Goal: Task Accomplishment & Management: Manage account settings

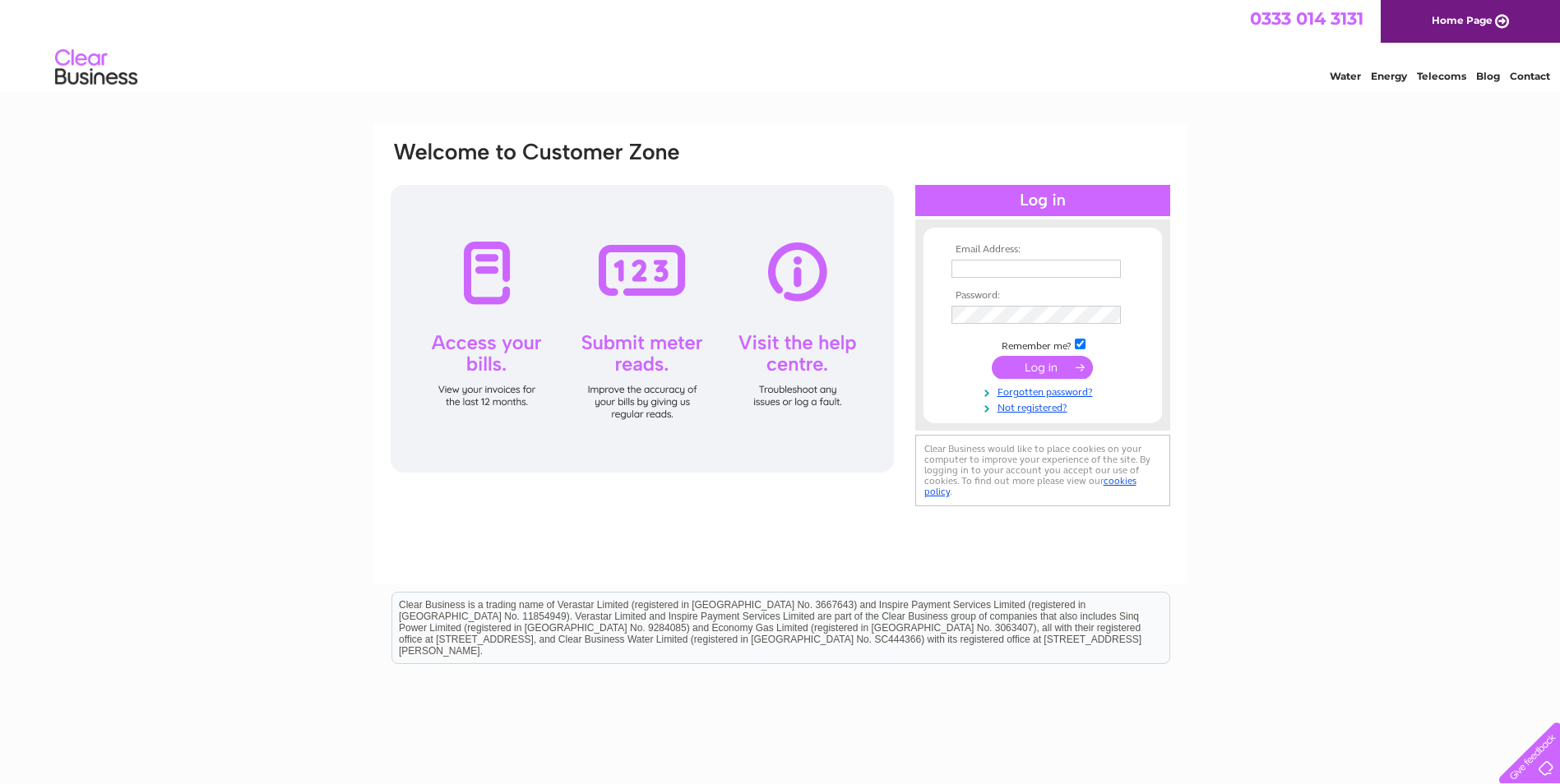
click at [984, 268] on input "text" at bounding box center [1036, 268] width 170 height 18
paste input "[PERSON_NAME][EMAIL_ADDRESS][PERSON_NAME][DOMAIN_NAME]"
type input "[PERSON_NAME][EMAIL_ADDRESS][PERSON_NAME][DOMAIN_NAME]"
click at [1035, 370] on input "submit" at bounding box center [1043, 369] width 101 height 23
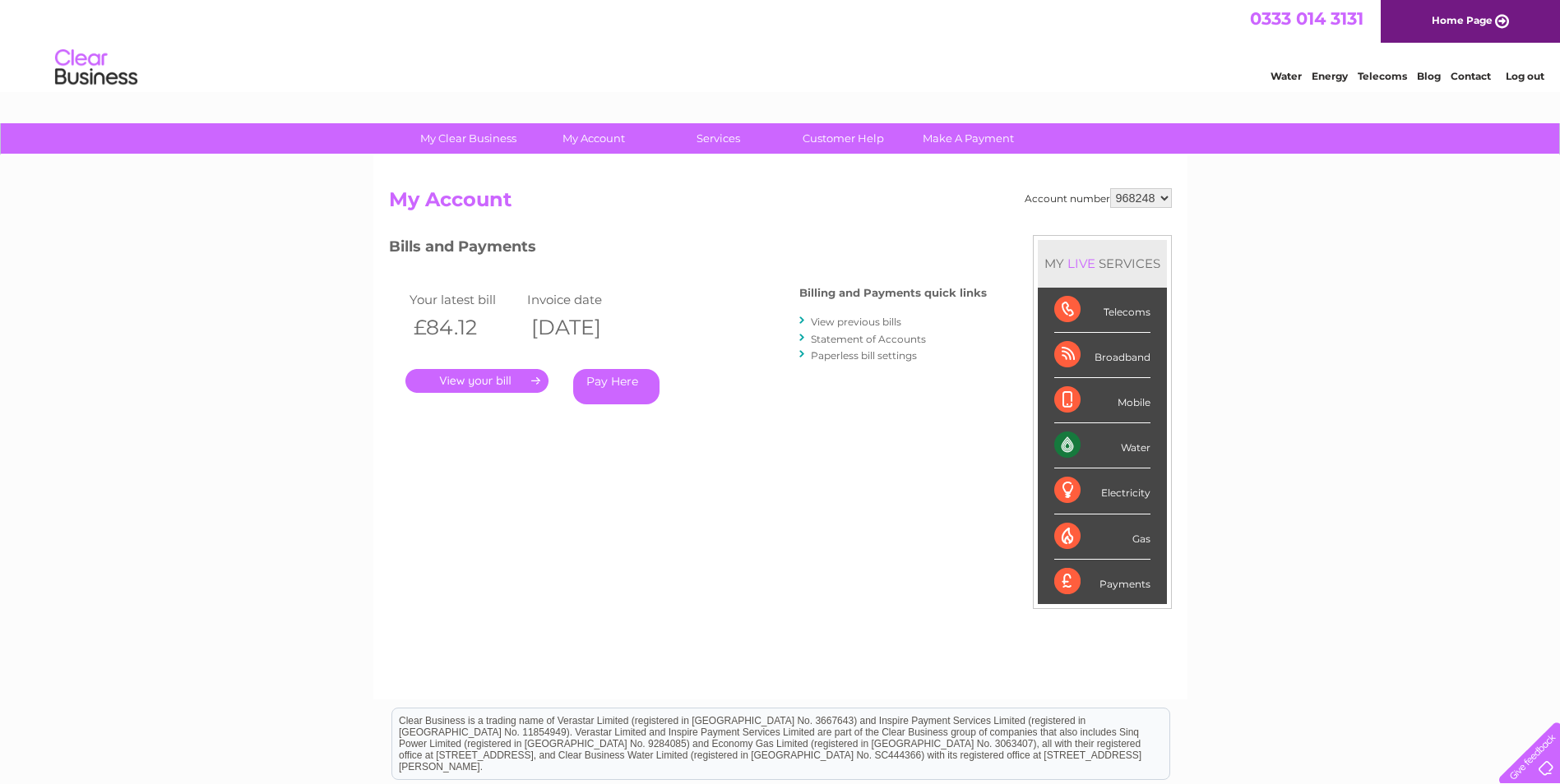
click at [528, 386] on link "." at bounding box center [476, 381] width 143 height 24
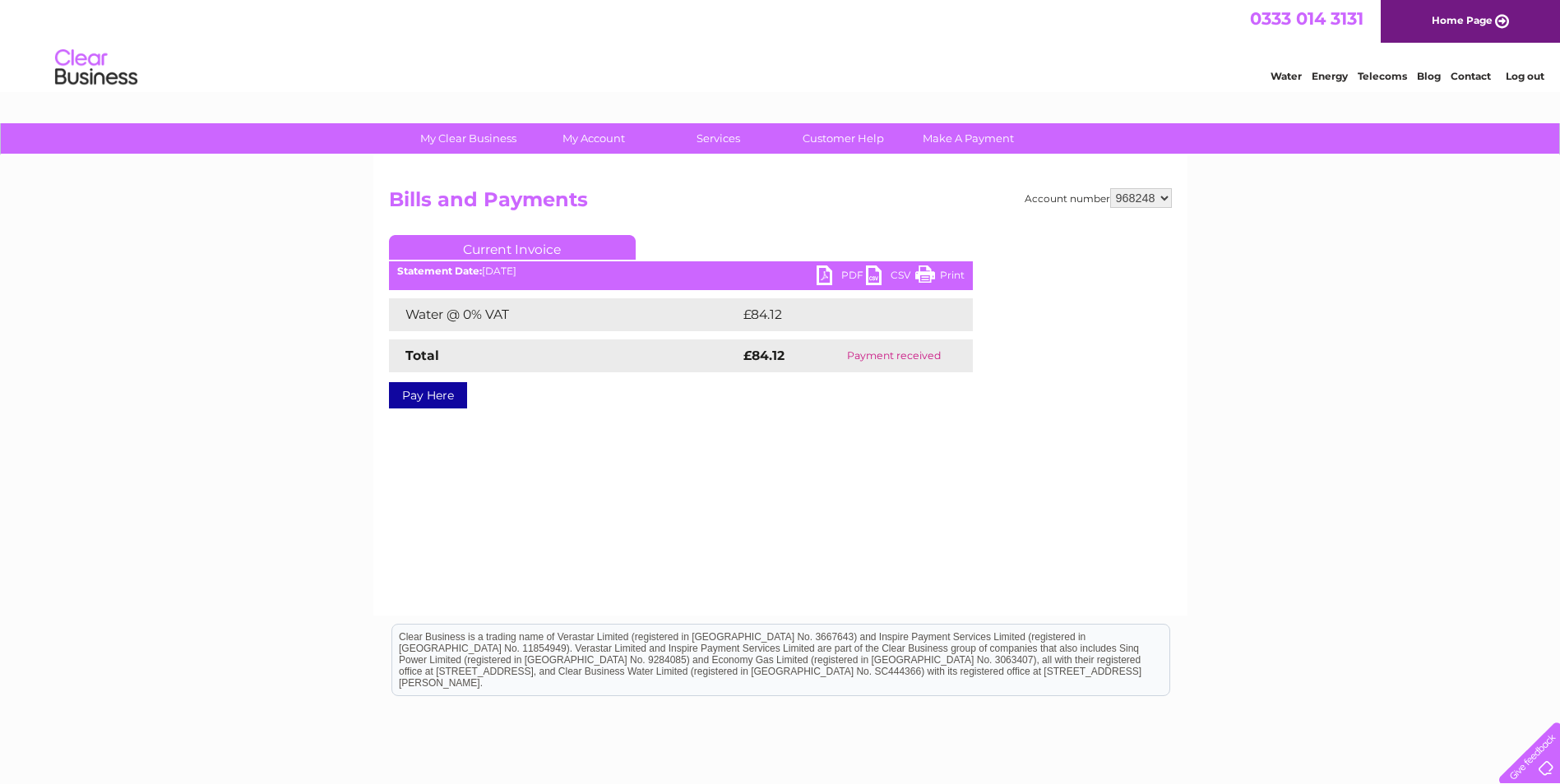
click at [842, 278] on link "PDF" at bounding box center [841, 278] width 49 height 24
click at [1257, 508] on div "My Clear Business Login Details My Details My Preferences Link Account My Accou…" at bounding box center [780, 510] width 1560 height 774
click at [1274, 524] on div "My Clear Business Login Details My Details My Preferences Link Account My Accou…" at bounding box center [780, 510] width 1560 height 774
